Goal: Find specific page/section: Find specific page/section

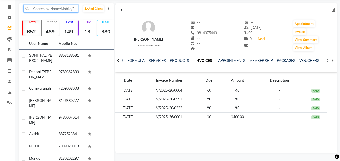
click at [63, 10] on input "text" at bounding box center [50, 9] width 55 height 8
click at [58, 7] on input "text" at bounding box center [50, 9] width 55 height 8
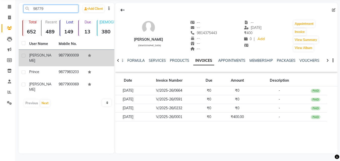
type input "98779"
click at [61, 54] on td "9877900009" at bounding box center [70, 58] width 29 height 17
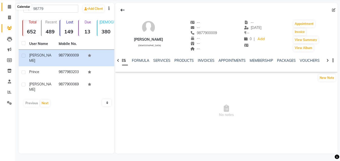
click at [8, 5] on span at bounding box center [9, 7] width 9 height 6
